Goal: Navigation & Orientation: Find specific page/section

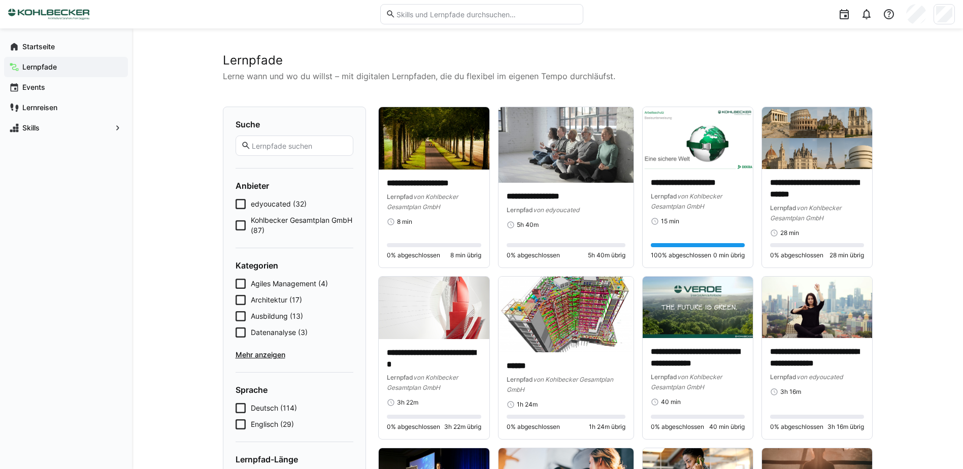
scroll to position [1167, 0]
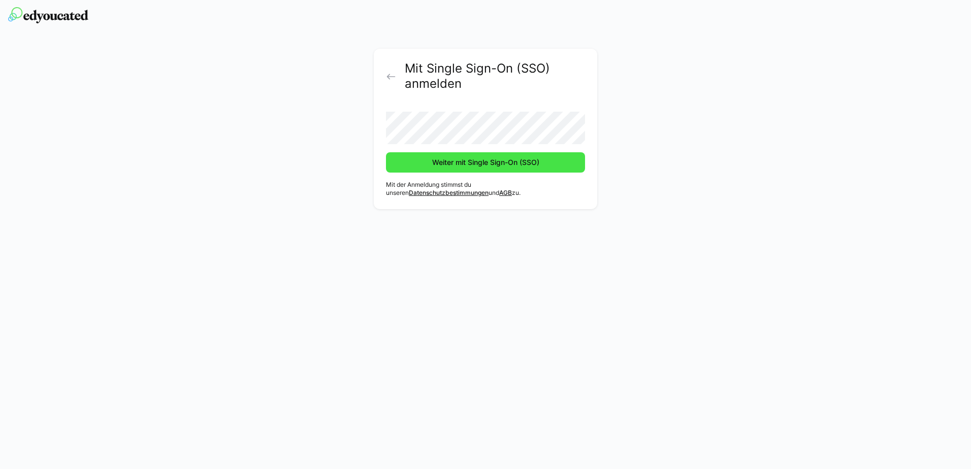
click at [423, 169] on span "Weiter mit Single Sign-On (SSO)" at bounding box center [485, 162] width 199 height 20
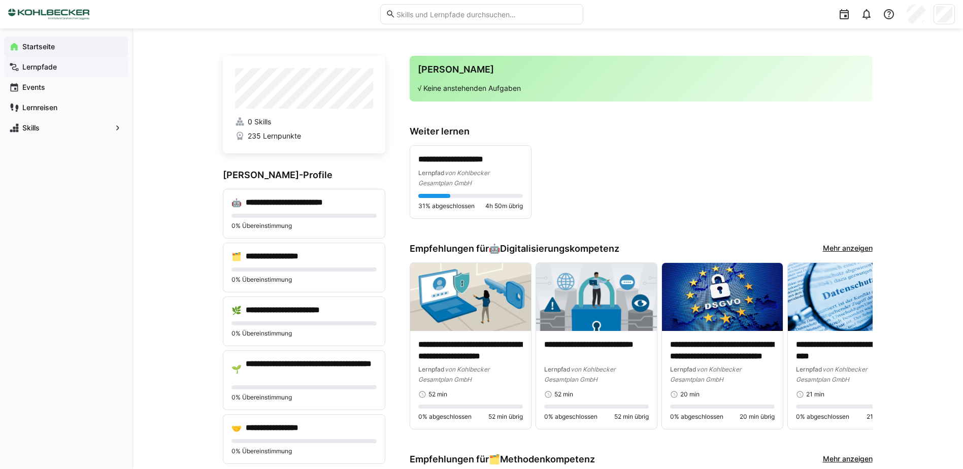
click at [58, 66] on span "Lernpfade" at bounding box center [72, 67] width 102 height 10
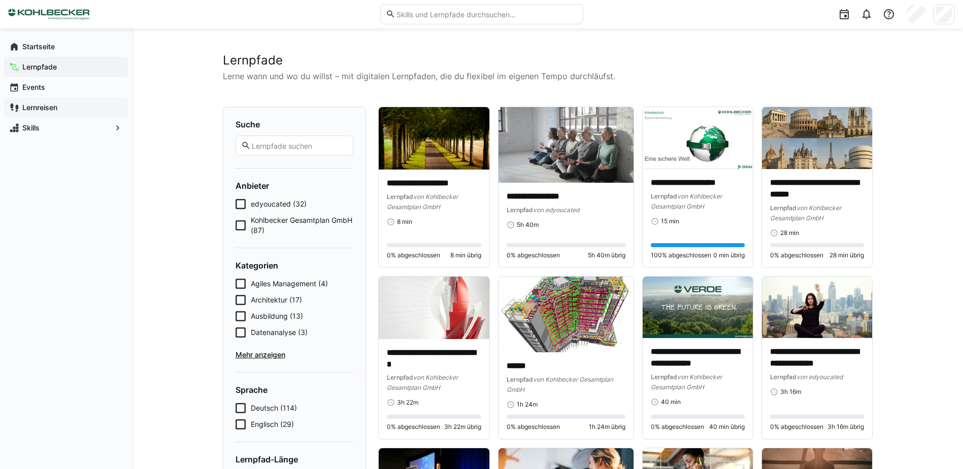
click at [67, 110] on span "Lernreisen" at bounding box center [72, 108] width 102 height 10
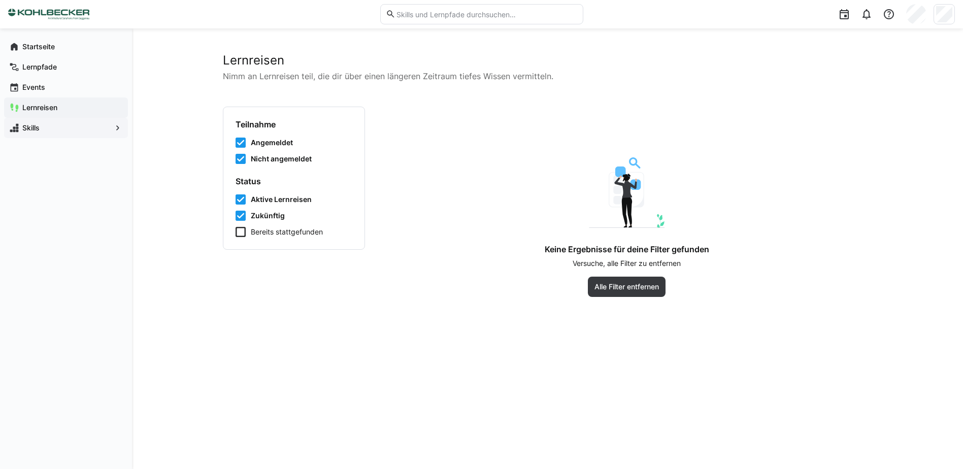
click at [41, 126] on span "Skills" at bounding box center [66, 128] width 90 height 10
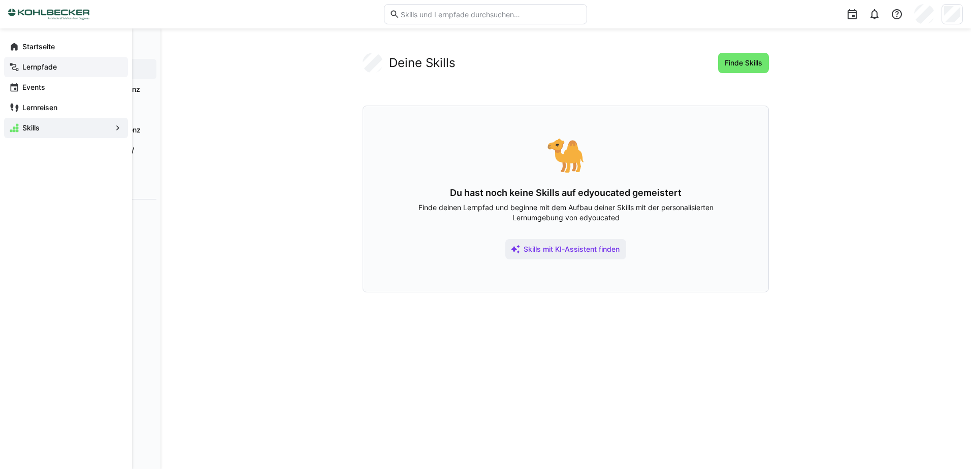
click at [58, 63] on span "Lernpfade" at bounding box center [72, 67] width 102 height 10
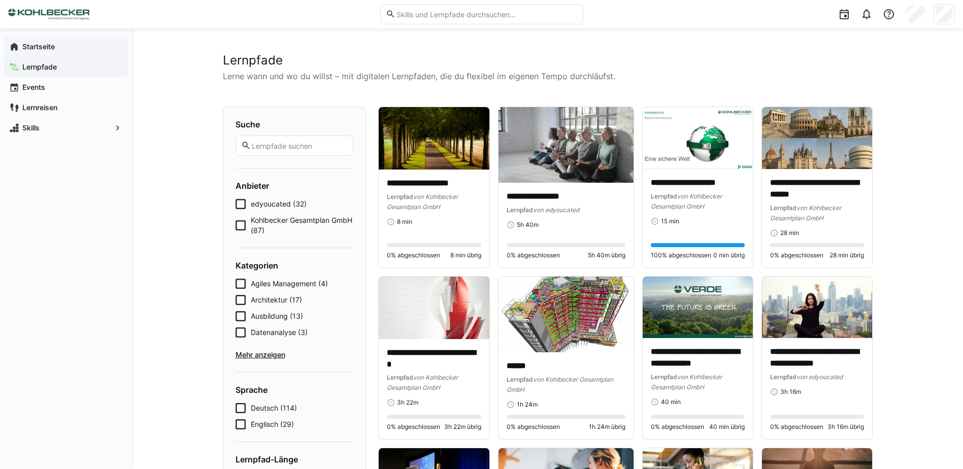
click at [16, 50] on eds-icon at bounding box center [14, 47] width 10 height 10
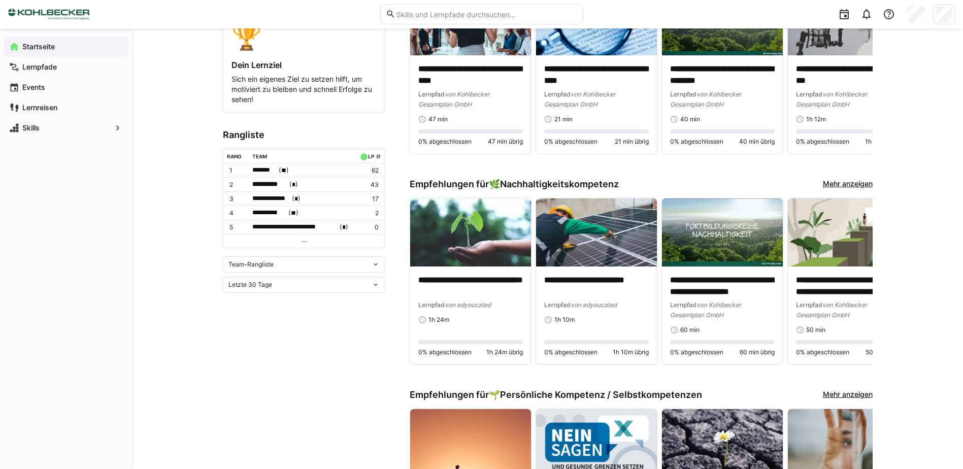
scroll to position [487, 0]
click at [251, 284] on span "Letzte 30 Tage" at bounding box center [250, 284] width 44 height 8
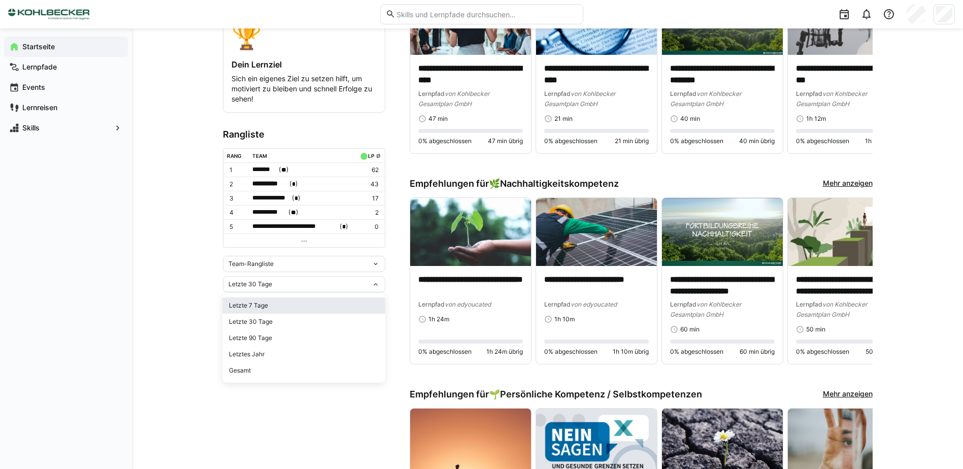
click at [256, 302] on div "Letzte 7 Tage" at bounding box center [304, 306] width 150 height 8
click at [264, 293] on app-home-left "**********" at bounding box center [304, 395] width 162 height 1653
click at [267, 283] on div "Letzte 7 Tage" at bounding box center [299, 284] width 143 height 7
click at [270, 321] on div "Letzte 30 Tage" at bounding box center [304, 322] width 150 height 8
click at [269, 288] on div "Letzte 30 Tage" at bounding box center [304, 284] width 162 height 16
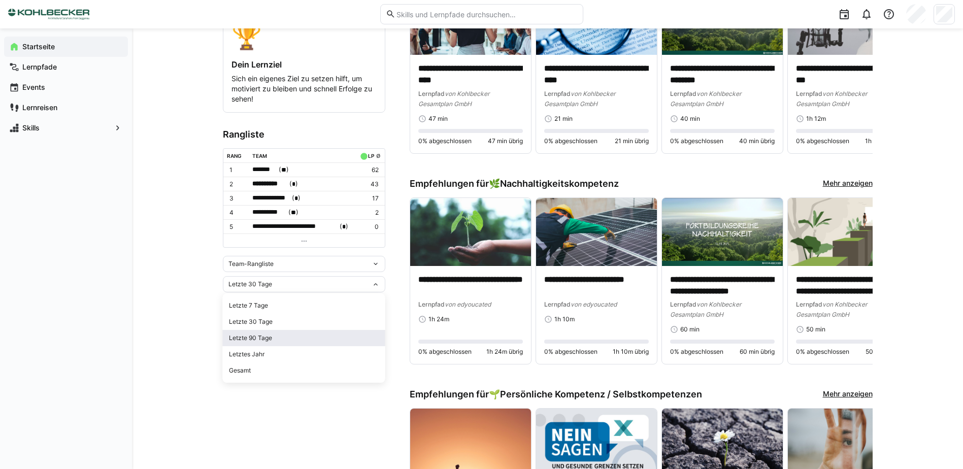
click at [273, 338] on div "Letzte 90 Tage" at bounding box center [304, 338] width 150 height 8
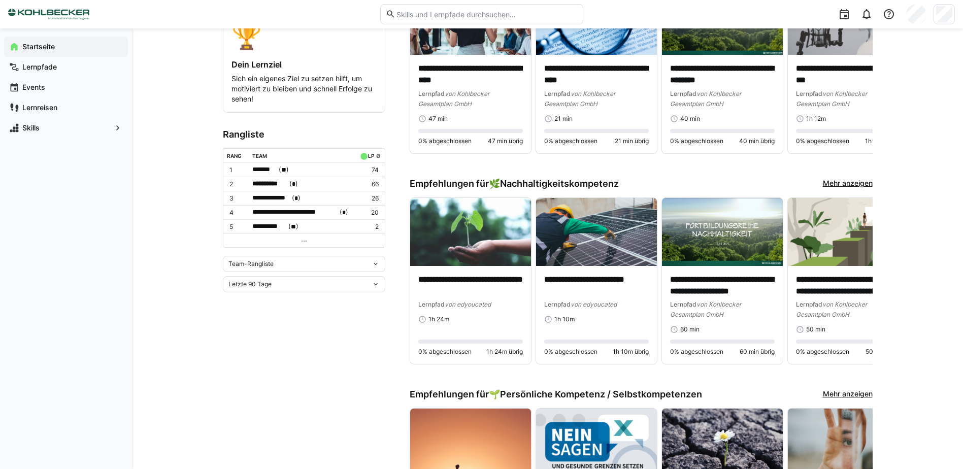
click at [274, 285] on div "Letzte 90 Tage" at bounding box center [299, 284] width 143 height 7
click at [277, 352] on div "Letztes Jahr" at bounding box center [304, 354] width 150 height 8
click at [277, 285] on div "Letztes Jahr" at bounding box center [299, 284] width 143 height 7
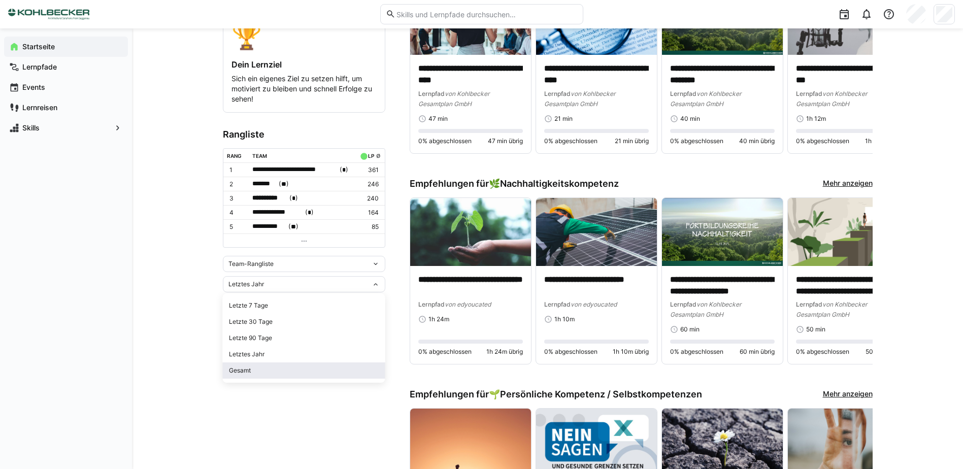
click at [268, 370] on div "Gesamt" at bounding box center [304, 370] width 150 height 8
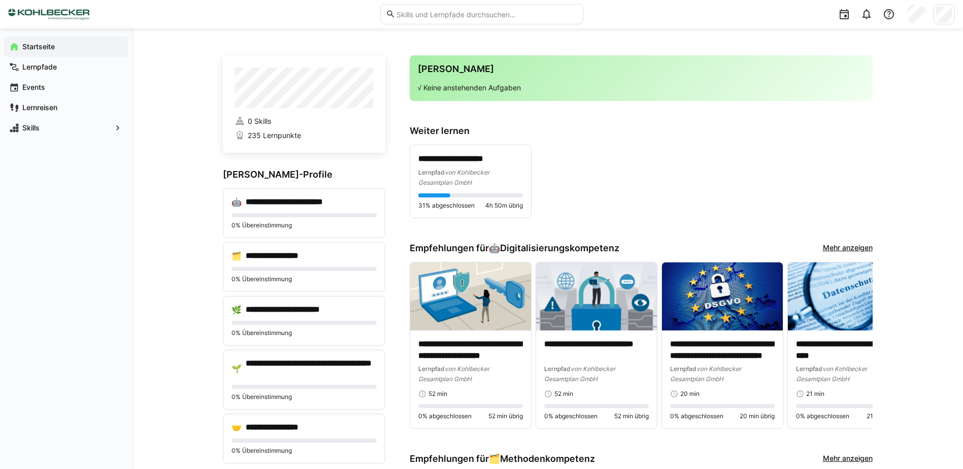
scroll to position [0, 0]
click at [826, 156] on div "**********" at bounding box center [641, 182] width 463 height 74
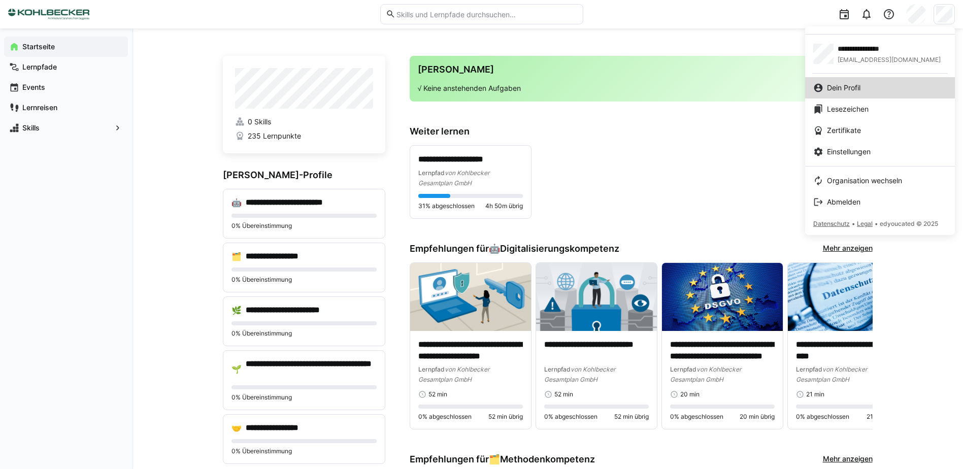
click at [850, 87] on span "Dein Profil" at bounding box center [844, 88] width 34 height 10
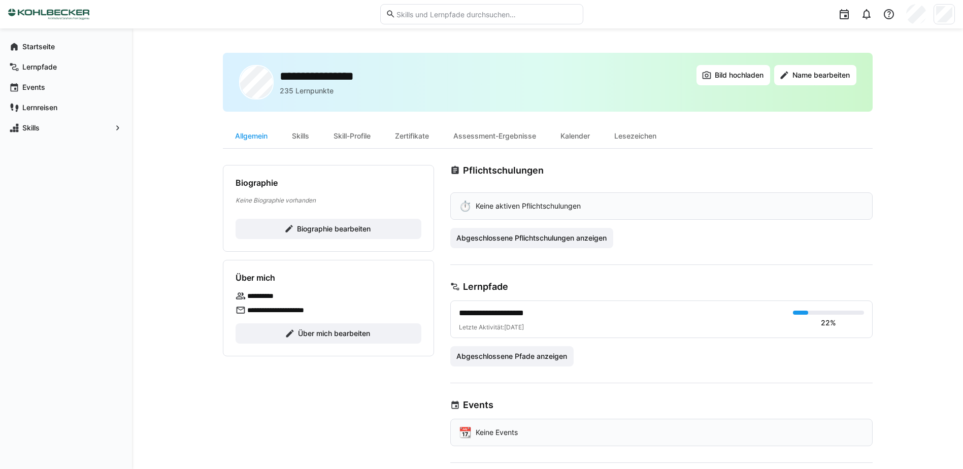
click at [290, 377] on div "**********" at bounding box center [328, 345] width 211 height 361
click at [330, 338] on span "Über mich bearbeiten" at bounding box center [333, 333] width 75 height 10
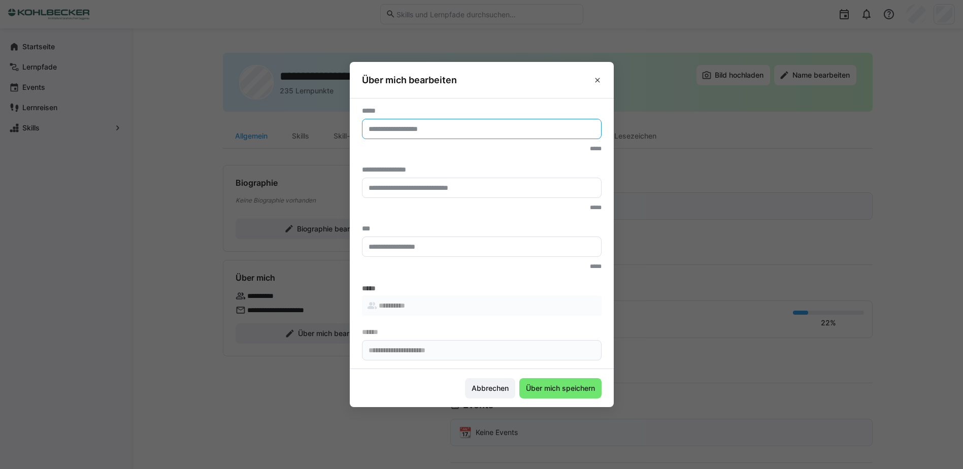
click at [441, 125] on input "text" at bounding box center [481, 128] width 228 height 9
click at [377, 188] on input "text" at bounding box center [481, 187] width 228 height 9
click at [445, 250] on input "text" at bounding box center [481, 246] width 228 height 9
click at [599, 83] on eds-icon at bounding box center [597, 80] width 8 height 8
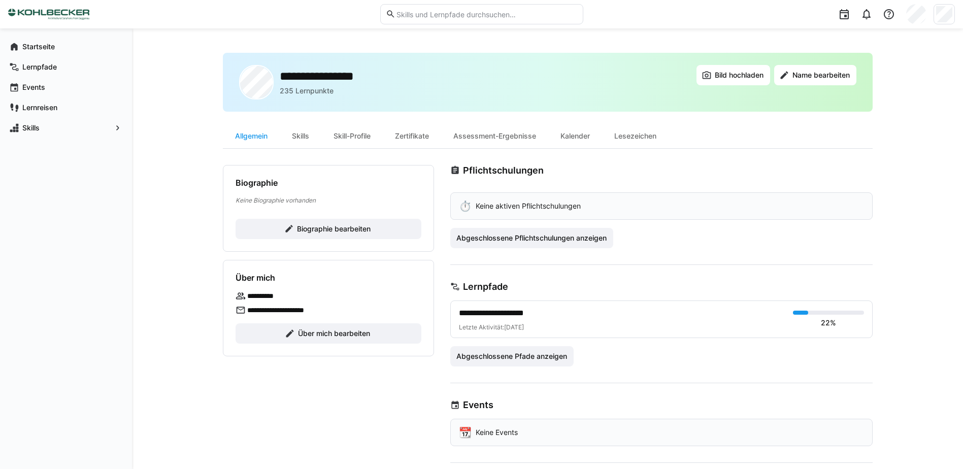
click at [910, 153] on div "**********" at bounding box center [547, 289] width 831 height 522
click at [300, 131] on div "Skills" at bounding box center [301, 136] width 42 height 24
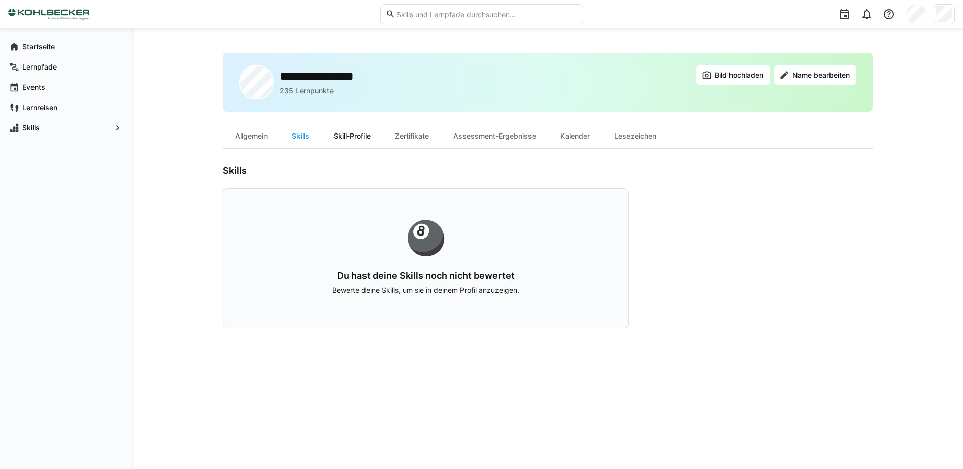
click at [354, 139] on div "Skill-Profile" at bounding box center [351, 136] width 61 height 24
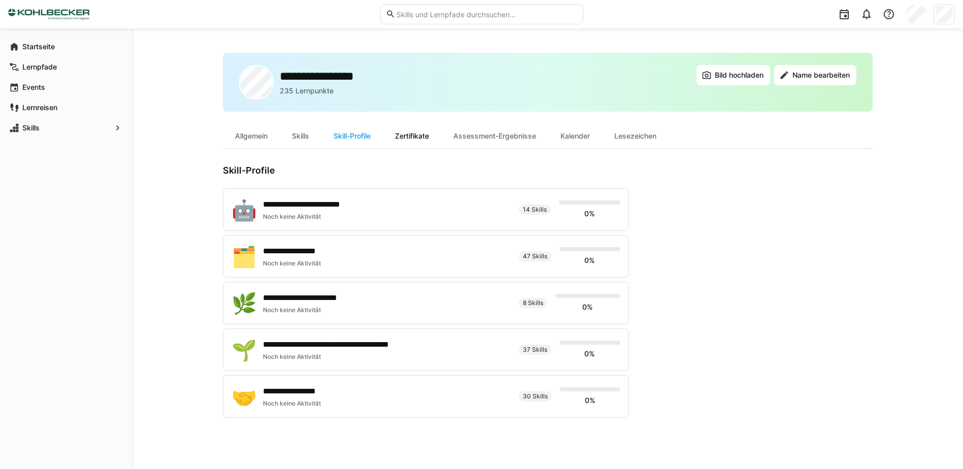
click at [415, 138] on div "Zertifikate" at bounding box center [412, 136] width 58 height 24
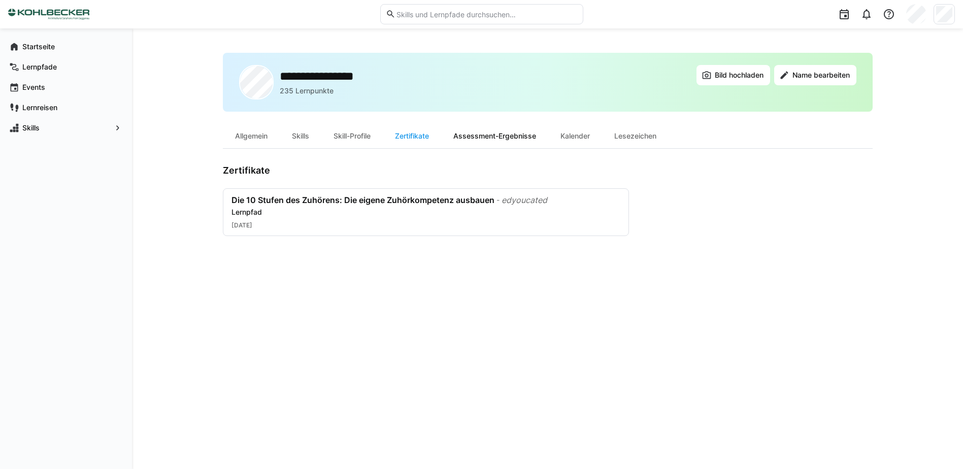
click at [497, 131] on div "Assessment-Ergebnisse" at bounding box center [494, 136] width 107 height 24
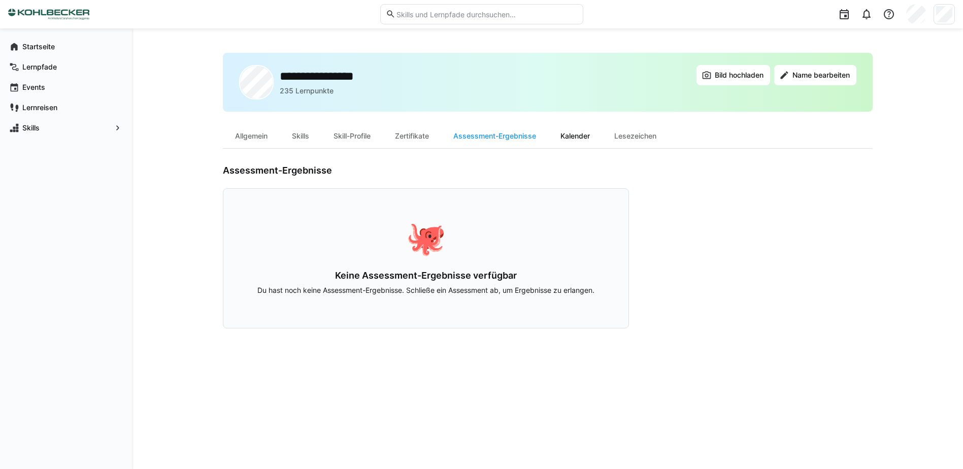
click at [577, 134] on div "Kalender" at bounding box center [575, 136] width 54 height 24
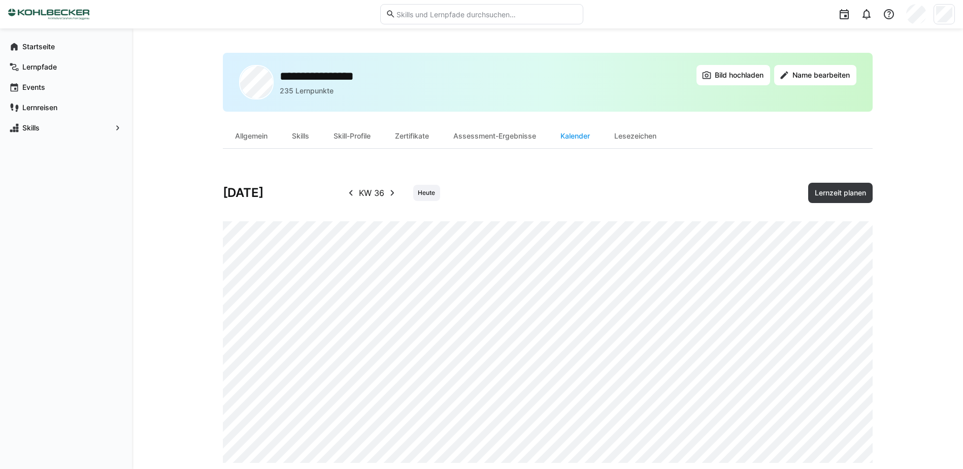
drag, startPoint x: 578, startPoint y: 134, endPoint x: 694, endPoint y: 136, distance: 115.7
click at [694, 136] on eds-tab-group "Allgemein Skills Skill-Profile Zertifikate Assessment-Ergebnisse Kalender Lesez…" at bounding box center [548, 136] width 650 height 25
click at [646, 134] on div "Lesezeichen" at bounding box center [635, 136] width 66 height 24
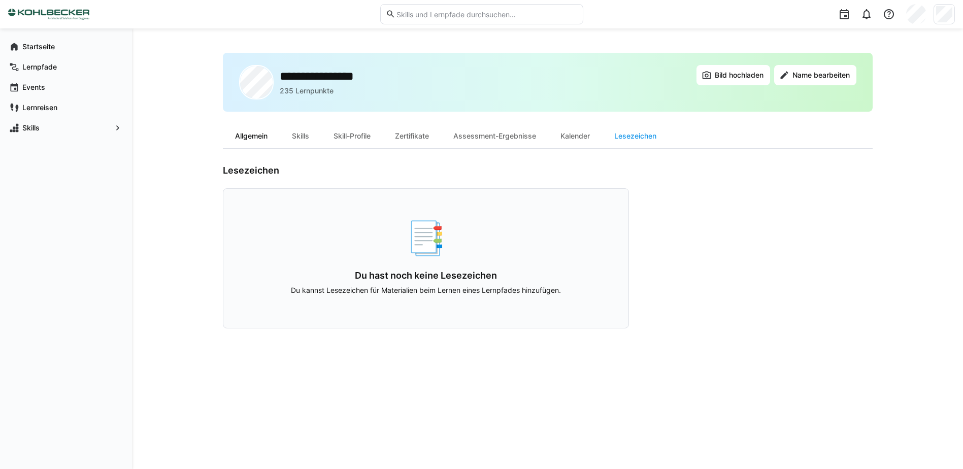
click at [253, 140] on div "Allgemein" at bounding box center [251, 136] width 57 height 24
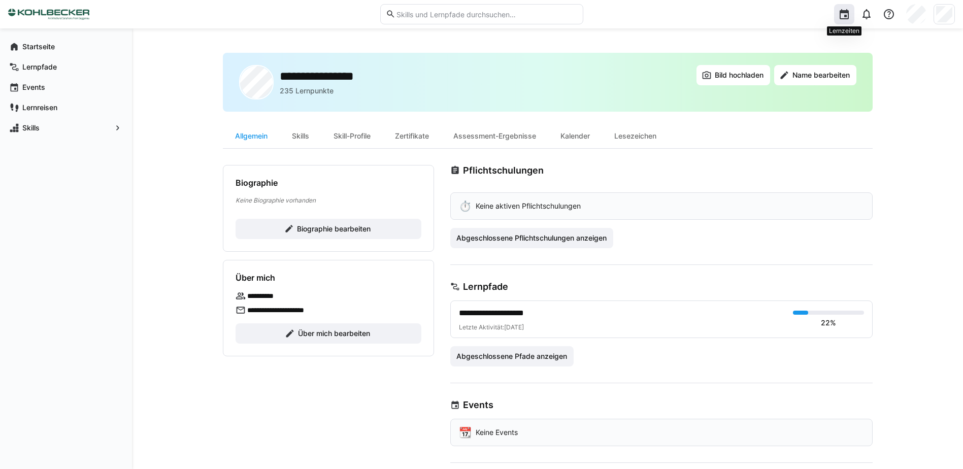
click at [843, 17] on eds-icon at bounding box center [844, 14] width 12 height 12
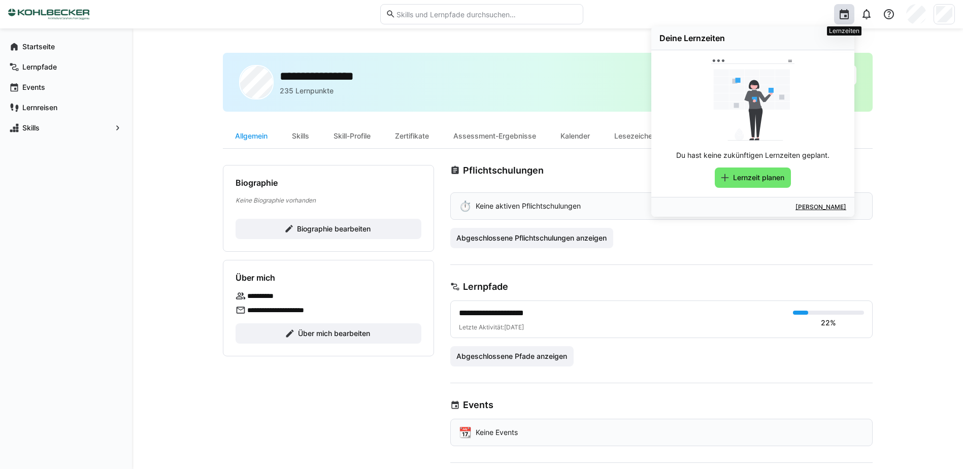
click at [843, 17] on eds-icon at bounding box center [844, 14] width 12 height 12
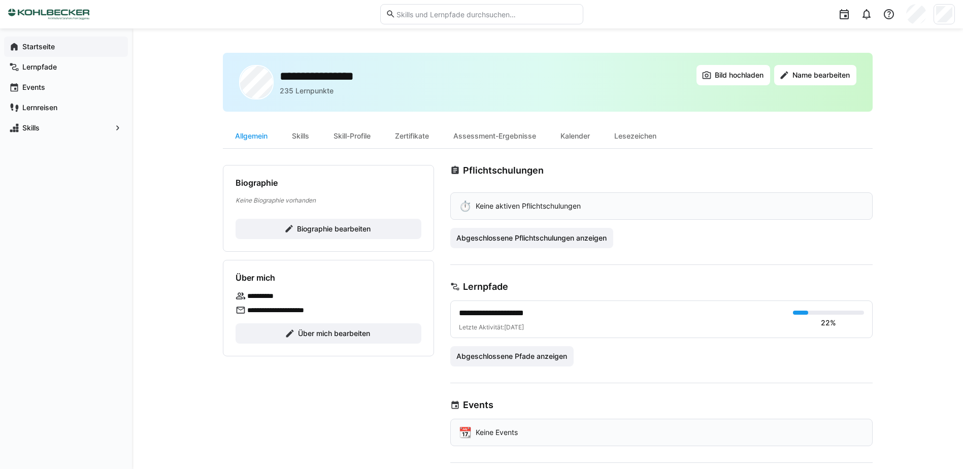
click at [57, 43] on span "Startseite" at bounding box center [72, 47] width 102 height 10
